Goal: Task Accomplishment & Management: Manage account settings

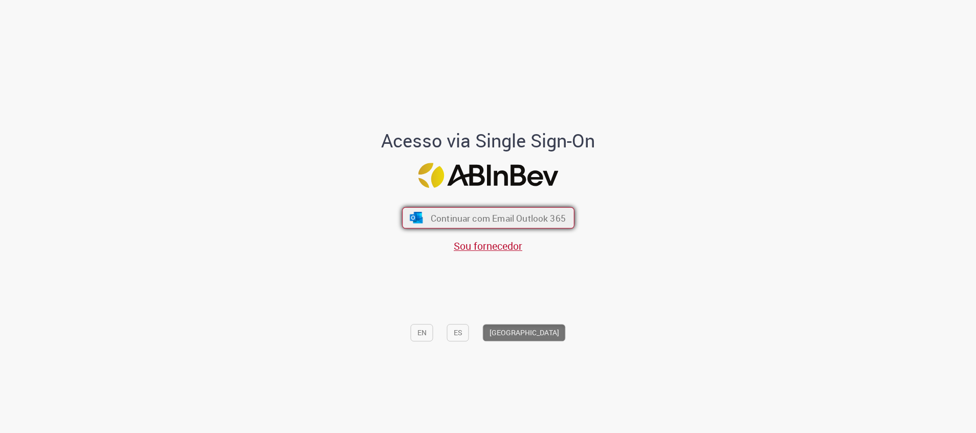
click at [529, 210] on button "Continuar com Email Outlook 365" at bounding box center [488, 217] width 172 height 21
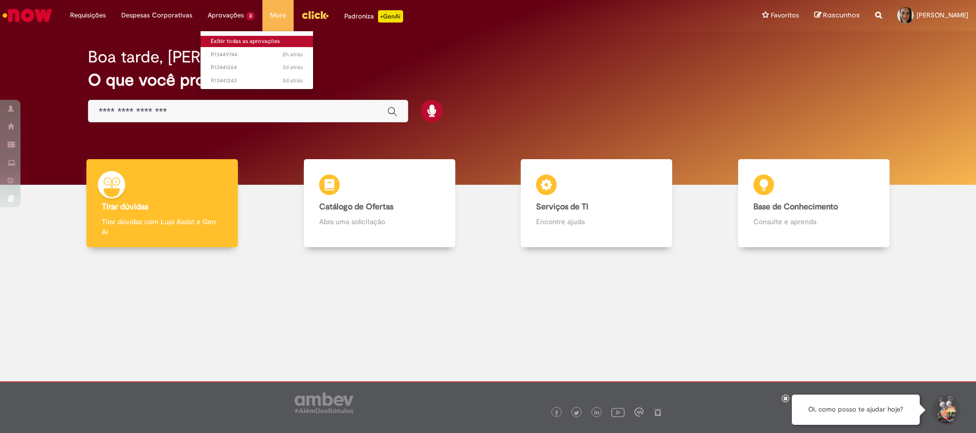
click at [242, 42] on link "Exibir todas as aprovações" at bounding box center [257, 41] width 113 height 11
